Goal: Task Accomplishment & Management: Complete application form

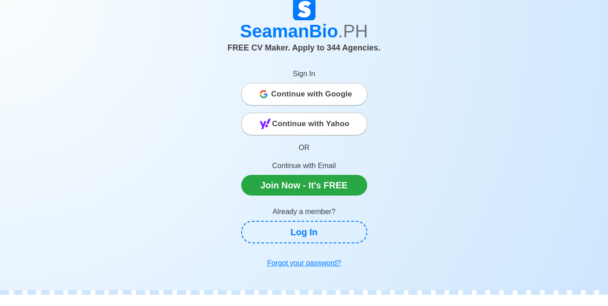
scroll to position [45, 0]
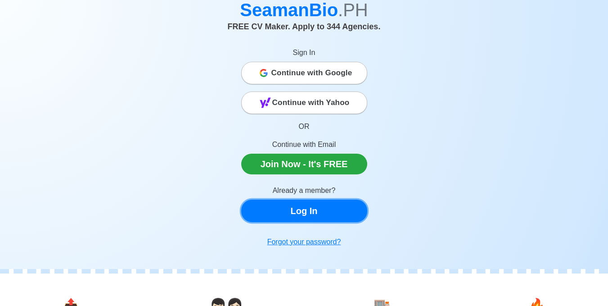
click at [324, 211] on link "Log In" at bounding box center [304, 210] width 126 height 23
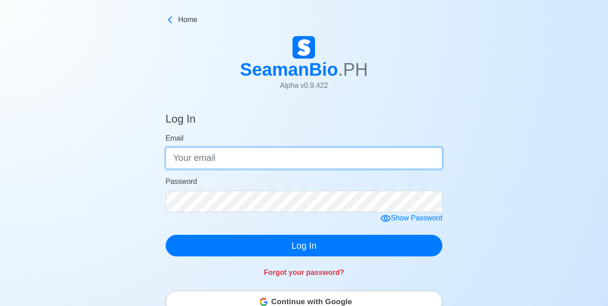
click at [243, 155] on input "Email" at bounding box center [304, 158] width 277 height 22
click at [248, 158] on input "Email" at bounding box center [304, 158] width 277 height 22
type input "[EMAIL_ADDRESS][DOMAIN_NAME]"
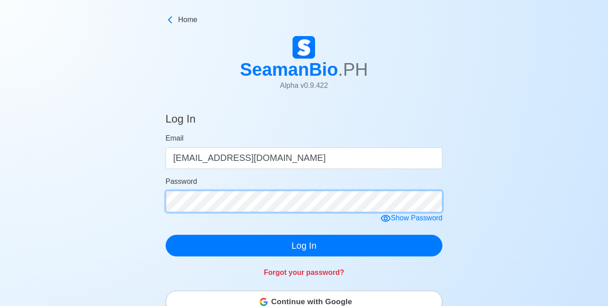
click button "Log In" at bounding box center [304, 246] width 277 height 22
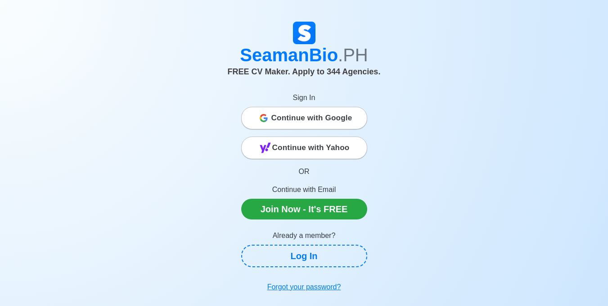
click at [344, 119] on span "Continue with Google" at bounding box center [312, 118] width 81 height 18
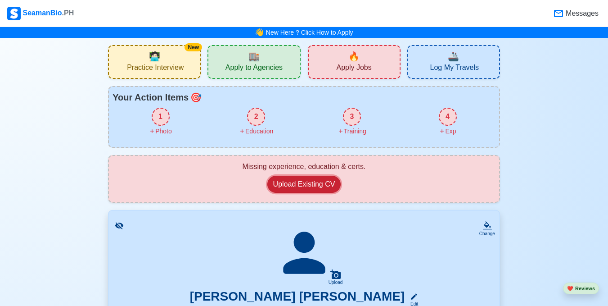
click at [311, 186] on button "Upload Existing CV" at bounding box center [304, 184] width 74 height 17
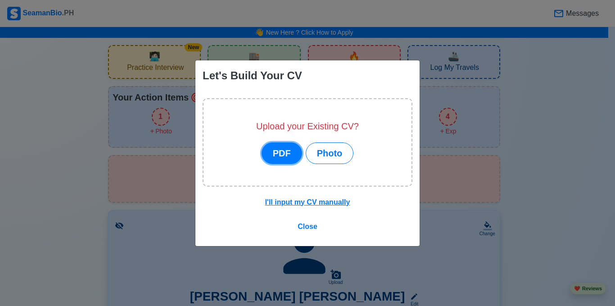
click at [276, 151] on button "PDF" at bounding box center [282, 153] width 41 height 22
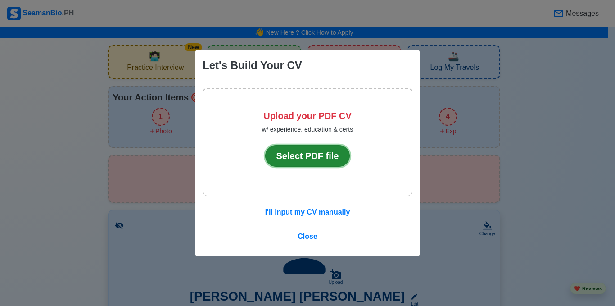
click at [310, 161] on button "Select PDF file" at bounding box center [307, 156] width 85 height 22
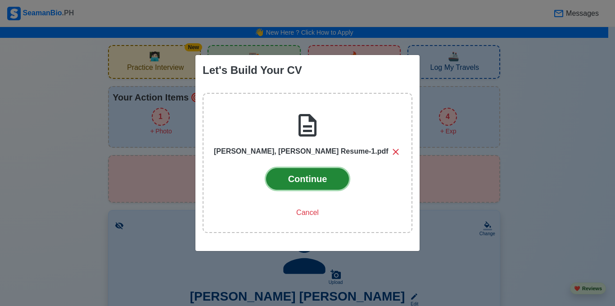
click at [319, 181] on button "Continue" at bounding box center [307, 179] width 83 height 22
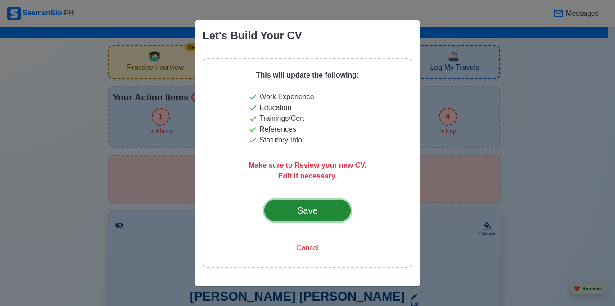
click at [320, 205] on div "Save" at bounding box center [307, 211] width 42 height 14
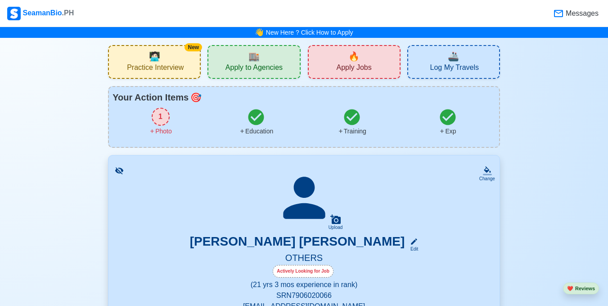
scroll to position [90, 0]
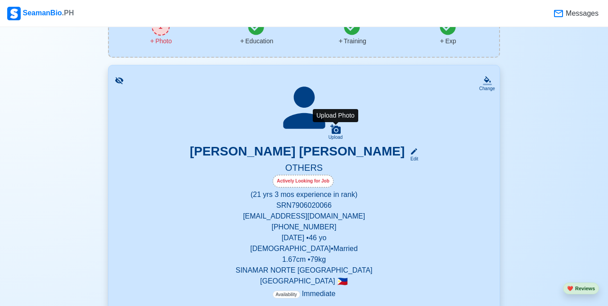
click at [335, 131] on icon at bounding box center [336, 128] width 10 height 9
click at [0, 0] on input "Upload" at bounding box center [0, 0] width 0 height 0
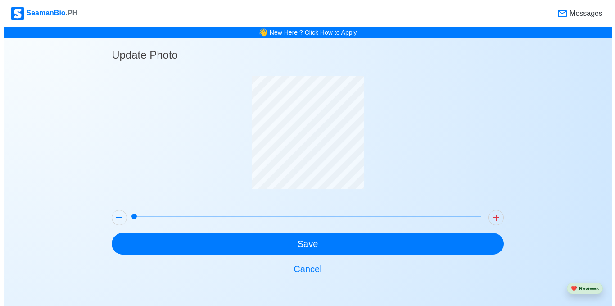
scroll to position [0, 0]
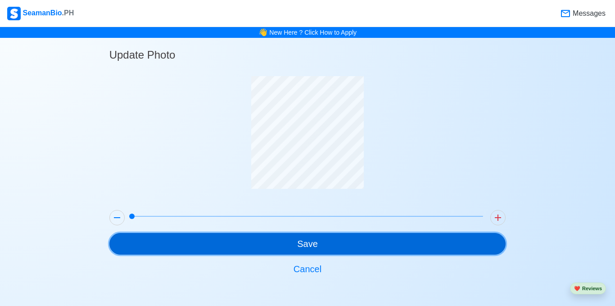
click at [336, 248] on button "Save" at bounding box center [307, 244] width 397 height 22
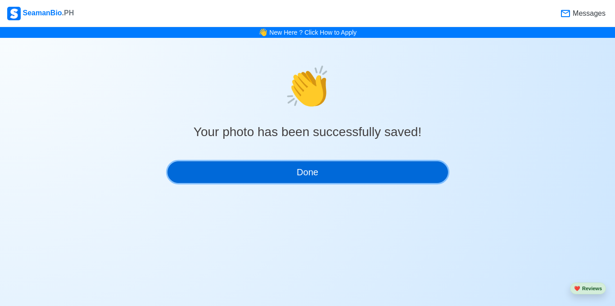
click at [335, 168] on button "Done" at bounding box center [308, 172] width 281 height 22
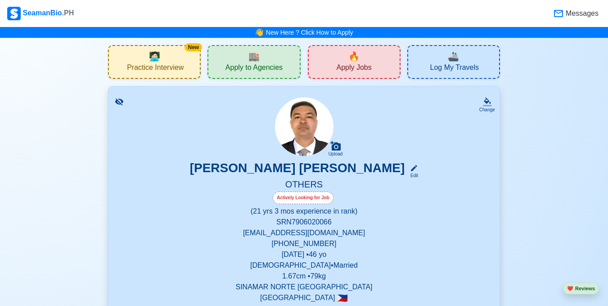
click at [335, 58] on div "🔥 Apply Jobs" at bounding box center [354, 62] width 93 height 34
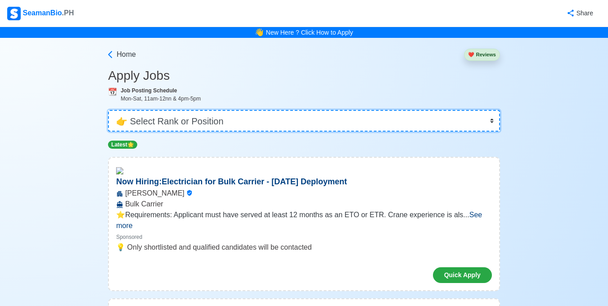
click at [255, 121] on select "👉 Select Rank or Position Master Chief Officer 2nd Officer 3rd Officer Junior O…" at bounding box center [304, 121] width 392 height 22
select select "Others"
click at [109, 110] on select "👉 Select Rank or Position Master Chief Officer 2nd Officer 3rd Officer Junior O…" at bounding box center [304, 121] width 392 height 22
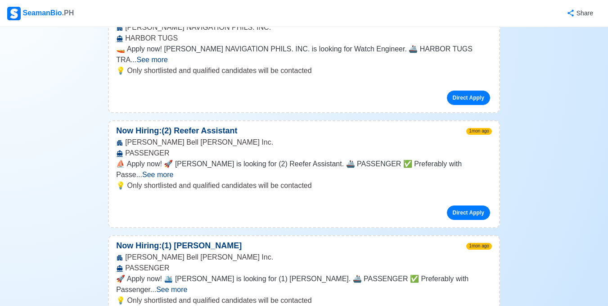
scroll to position [1351, 0]
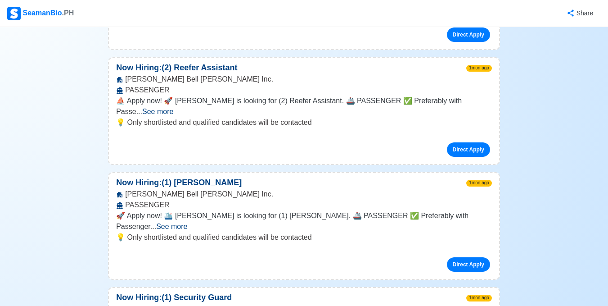
click at [460, 257] on link "Direct Apply" at bounding box center [468, 264] width 43 height 14
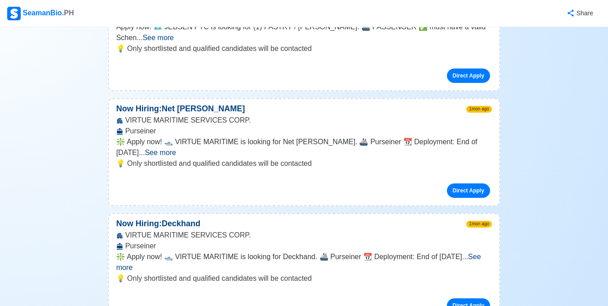
scroll to position [1891, 0]
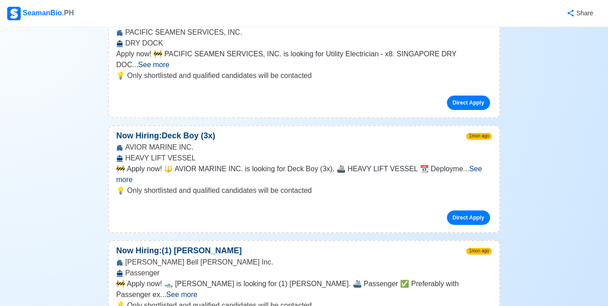
scroll to position [2432, 0]
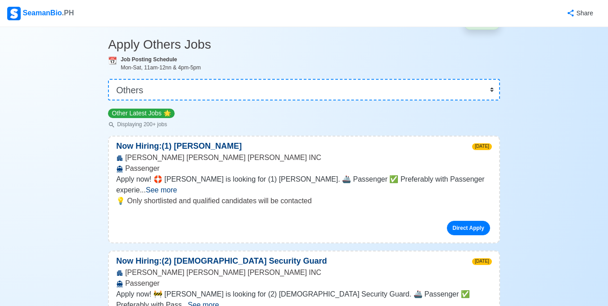
scroll to position [0, 0]
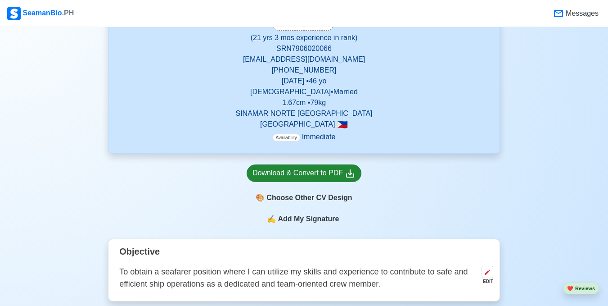
scroll to position [180, 0]
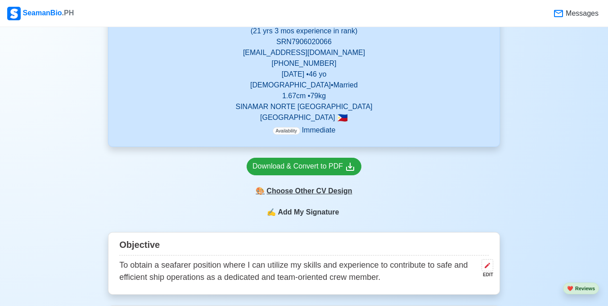
click at [304, 192] on div "🎨 Choose Other CV Design" at bounding box center [304, 190] width 115 height 17
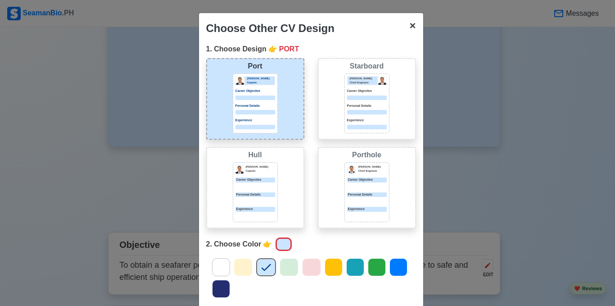
drag, startPoint x: 408, startPoint y: 26, endPoint x: 184, endPoint y: 218, distance: 295.7
click at [409, 26] on span "×" at bounding box center [412, 25] width 6 height 12
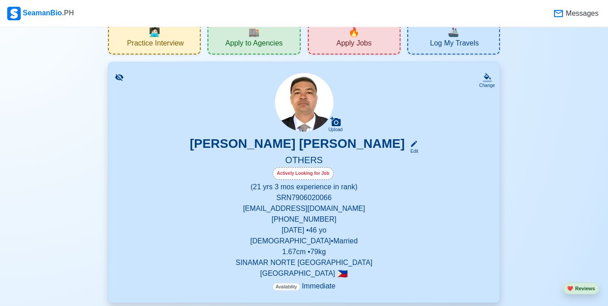
scroll to position [0, 0]
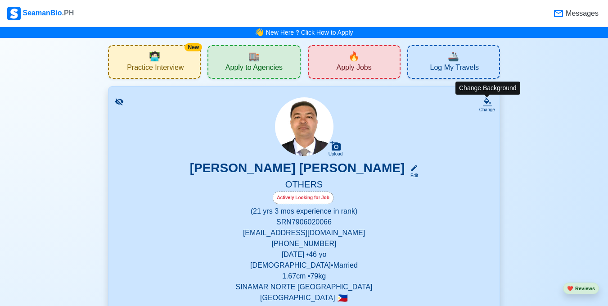
click at [486, 104] on icon at bounding box center [487, 101] width 9 height 9
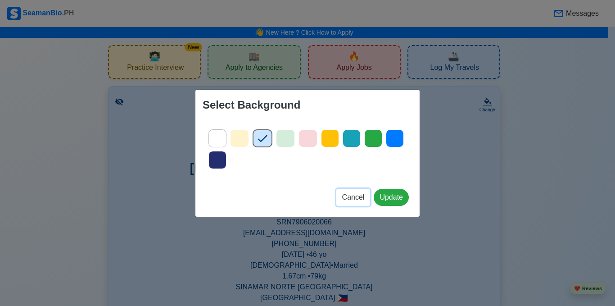
click at [357, 196] on span "Cancel" at bounding box center [353, 197] width 23 height 8
click at [356, 196] on span "Cancel" at bounding box center [353, 197] width 23 height 8
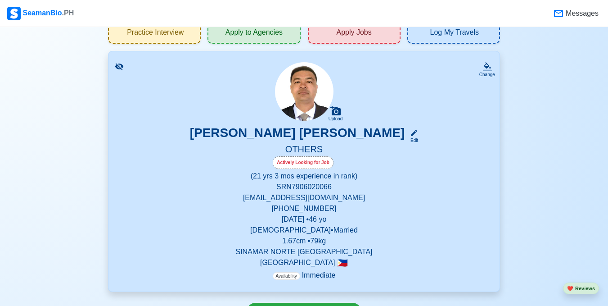
scroll to position [45, 0]
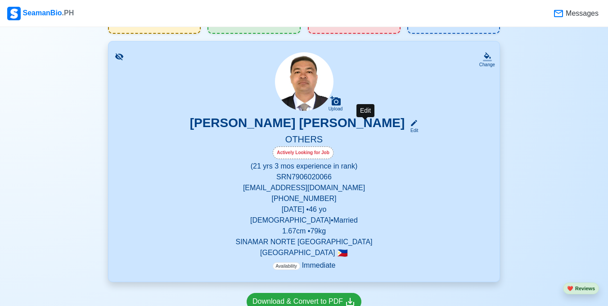
click at [410, 122] on icon at bounding box center [414, 123] width 8 height 8
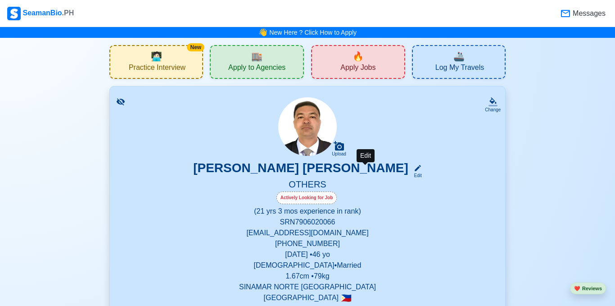
click at [366, 122] on body "SeamanBio .PH Messages 👋 New Here ? Click How to Apply New 🧑🏻‍💻 Practice Interv…" at bounding box center [307, 153] width 615 height 306
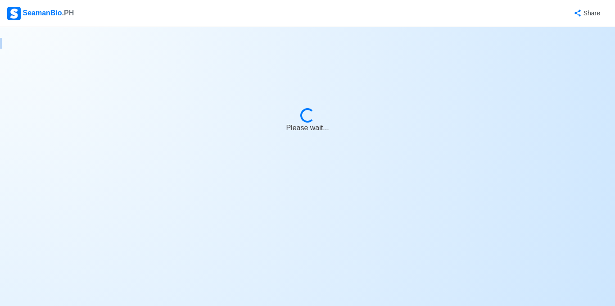
select select "Actively Looking for Job"
select select "Visible for Hiring"
select select "Married"
select select "[DEMOGRAPHIC_DATA]"
select select "PH"
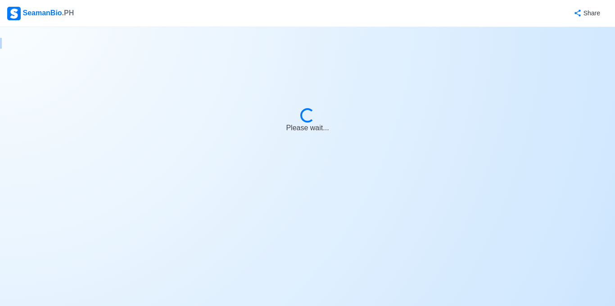
select select "21"
select select "3"
select select "4102416000000"
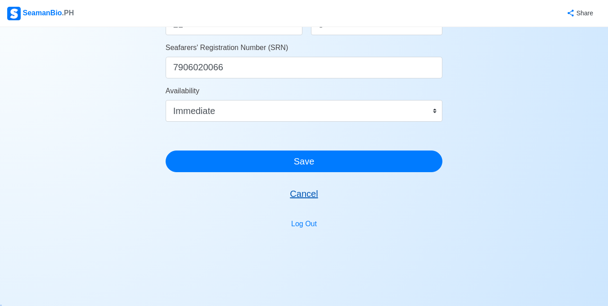
scroll to position [564, 0]
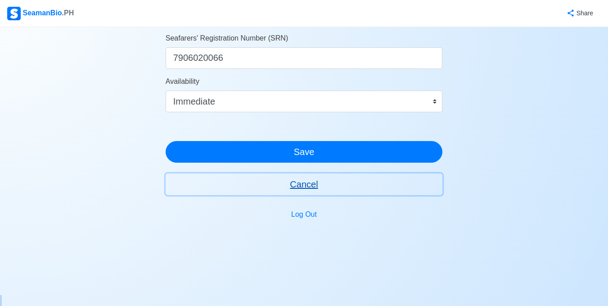
click at [311, 185] on button "Cancel" at bounding box center [304, 184] width 277 height 22
